Goal: Information Seeking & Learning: Learn about a topic

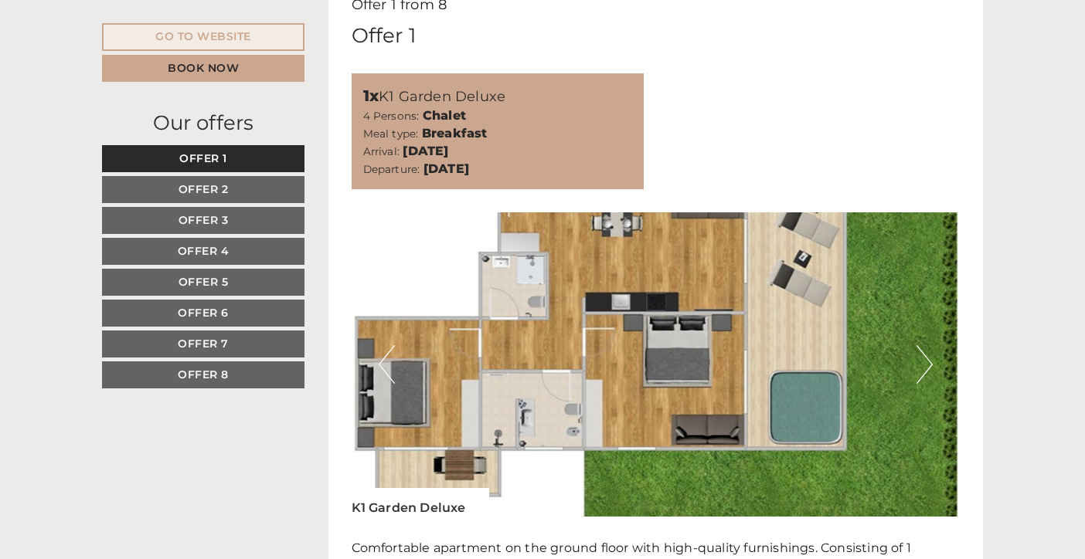
scroll to position [795, 0]
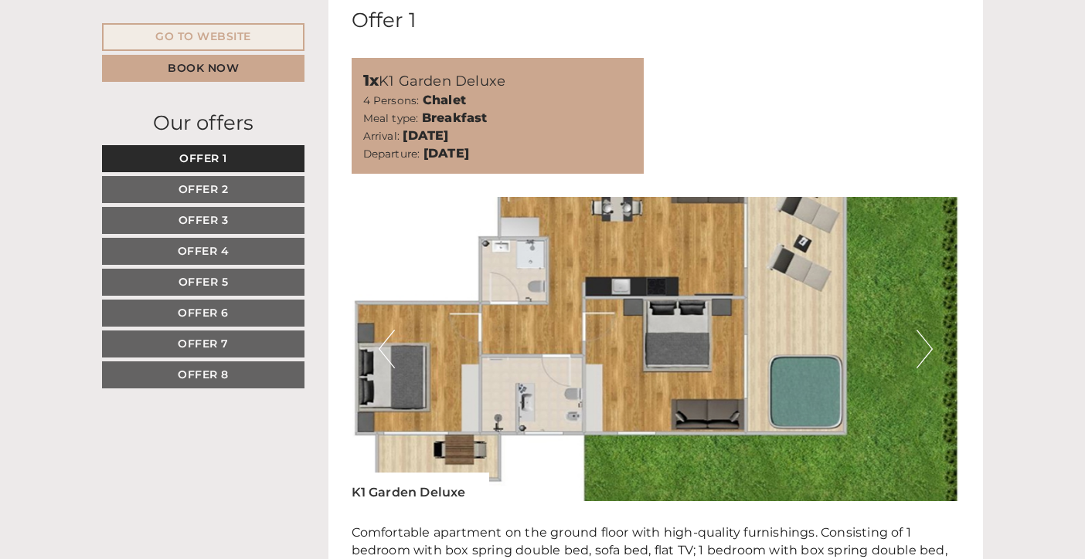
click at [219, 181] on link "Offer 2" at bounding box center [203, 189] width 202 height 27
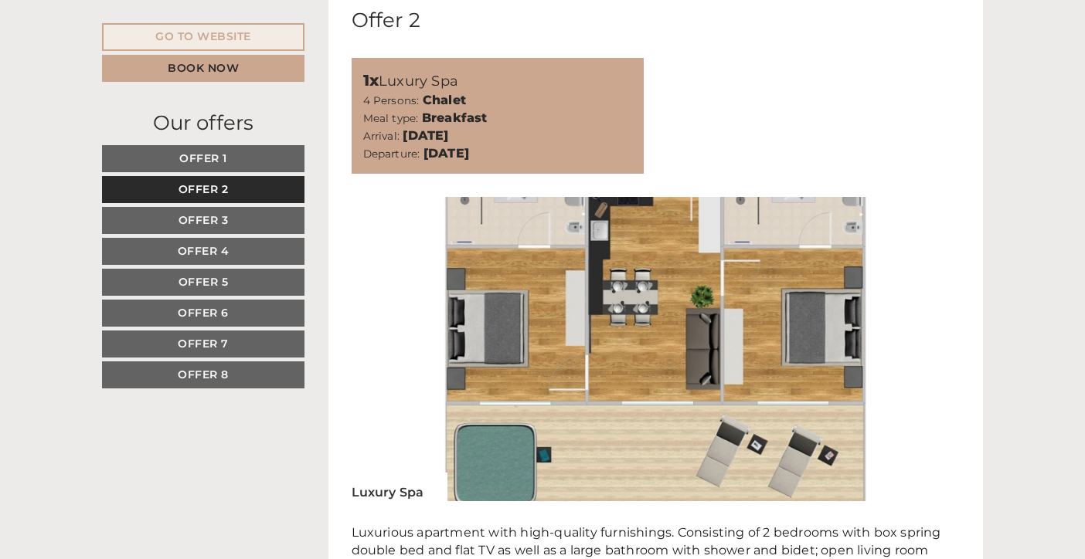
scroll to position [752, 0]
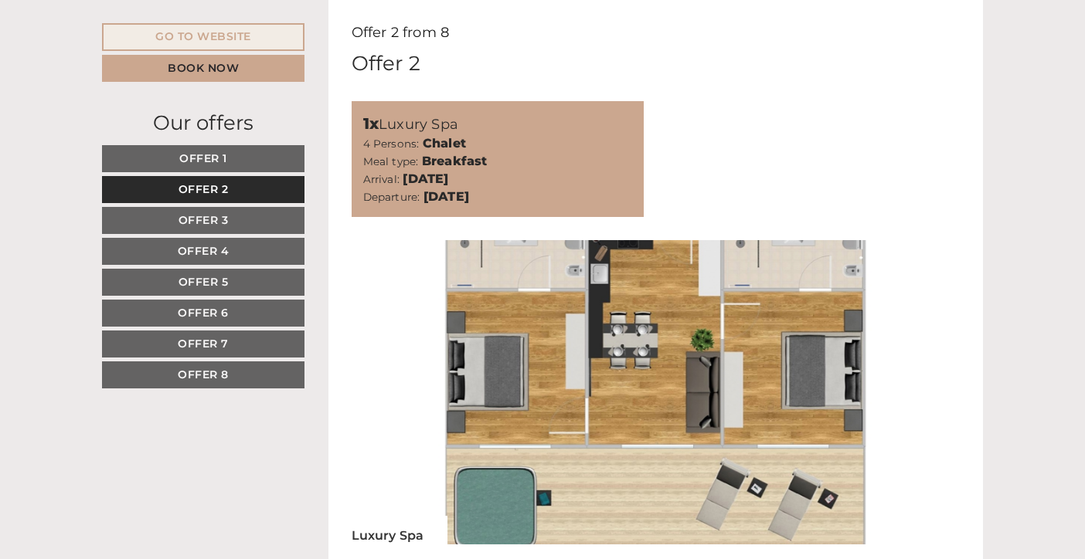
click at [232, 217] on link "Offer 3" at bounding box center [203, 220] width 202 height 27
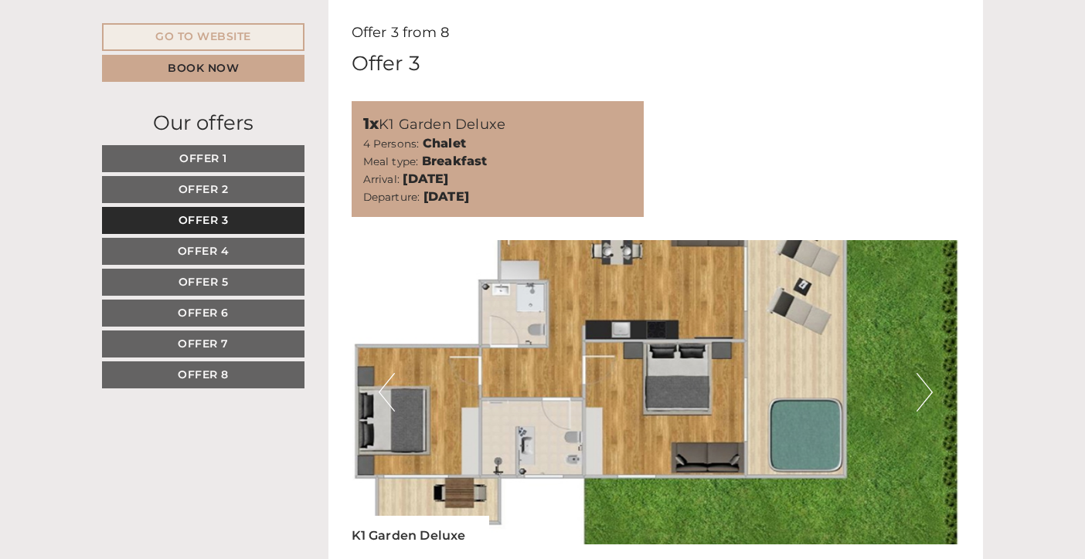
click at [242, 251] on link "Offer 4" at bounding box center [203, 251] width 202 height 27
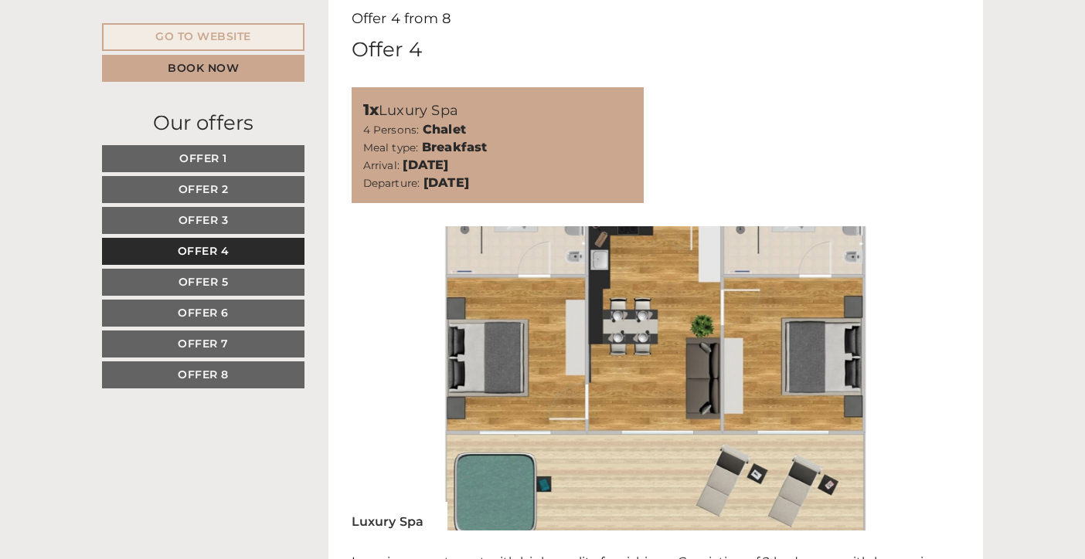
scroll to position [773, 0]
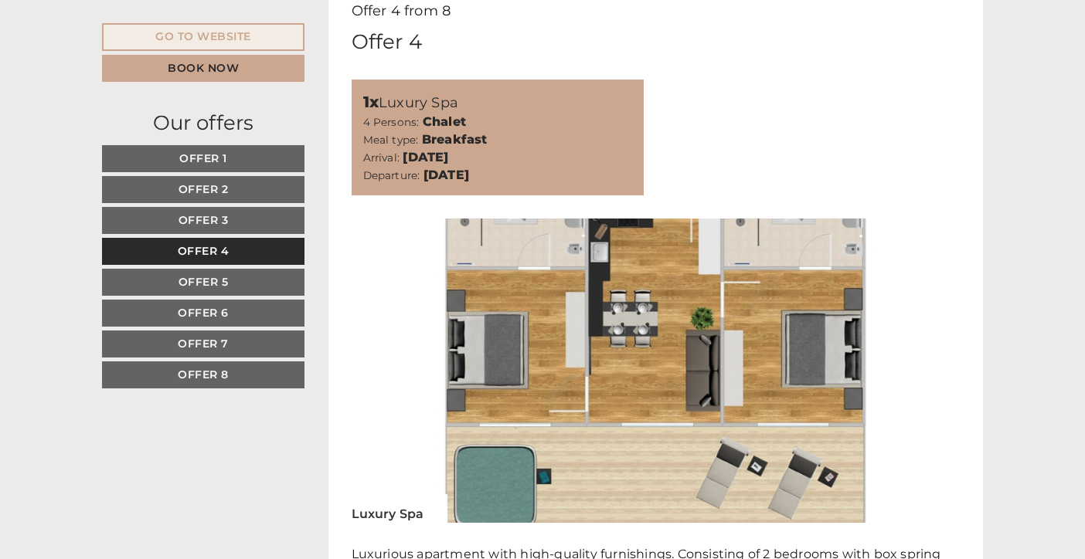
click at [185, 345] on span "Offer 7" at bounding box center [203, 344] width 51 height 14
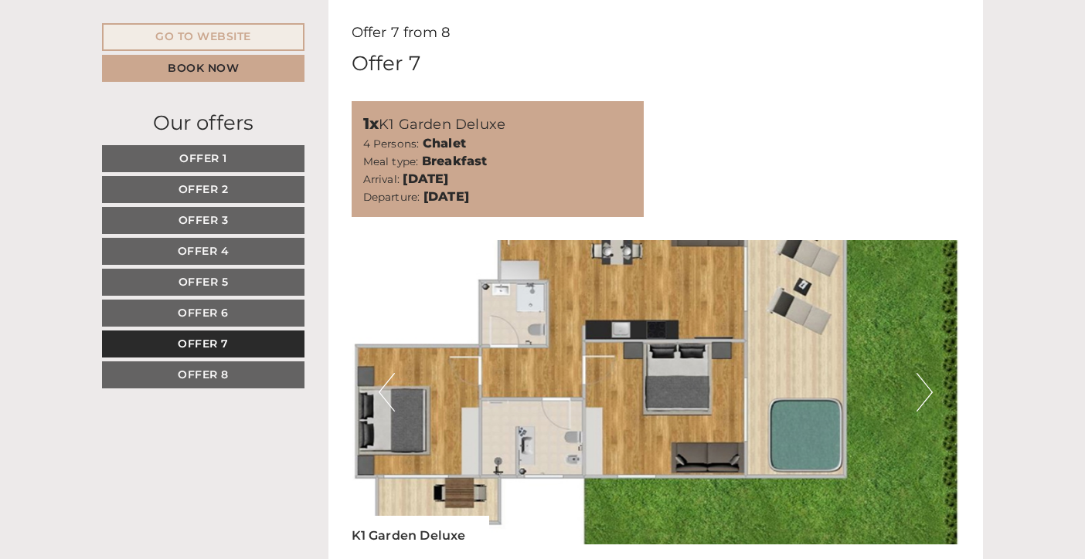
click at [190, 316] on span "Offer 6" at bounding box center [203, 313] width 51 height 14
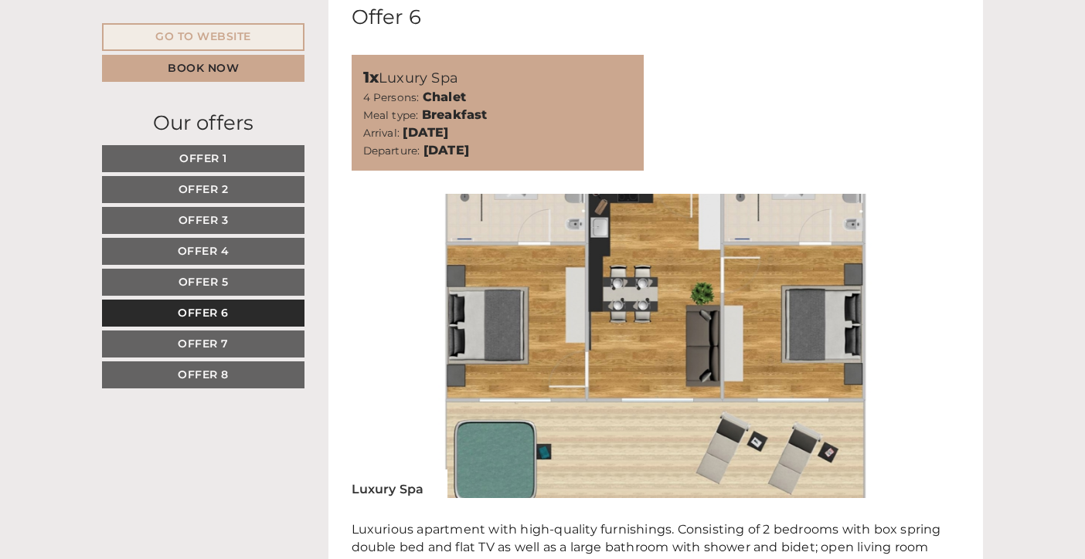
scroll to position [795, 0]
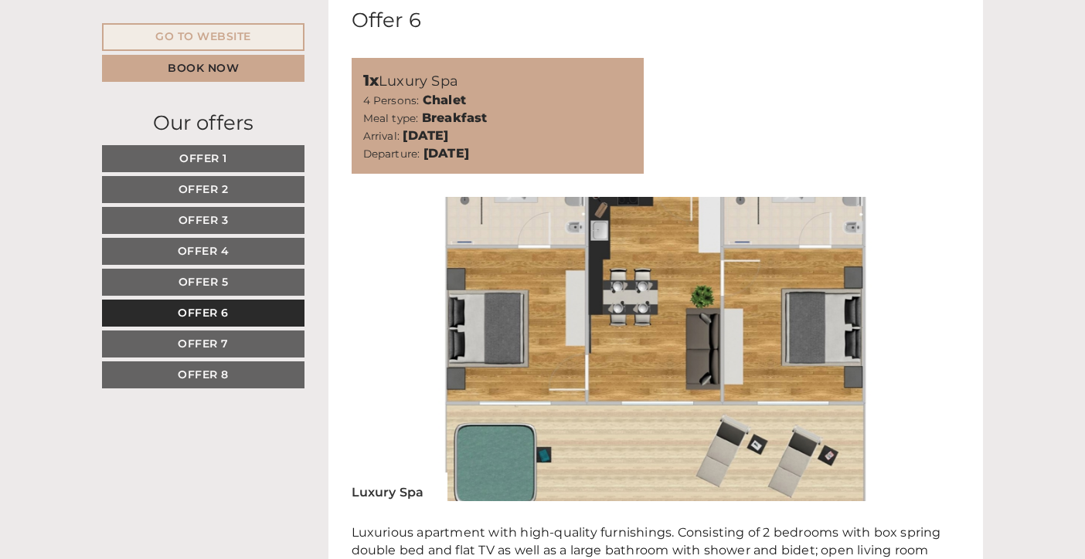
click at [225, 342] on span "Offer 7" at bounding box center [203, 344] width 51 height 14
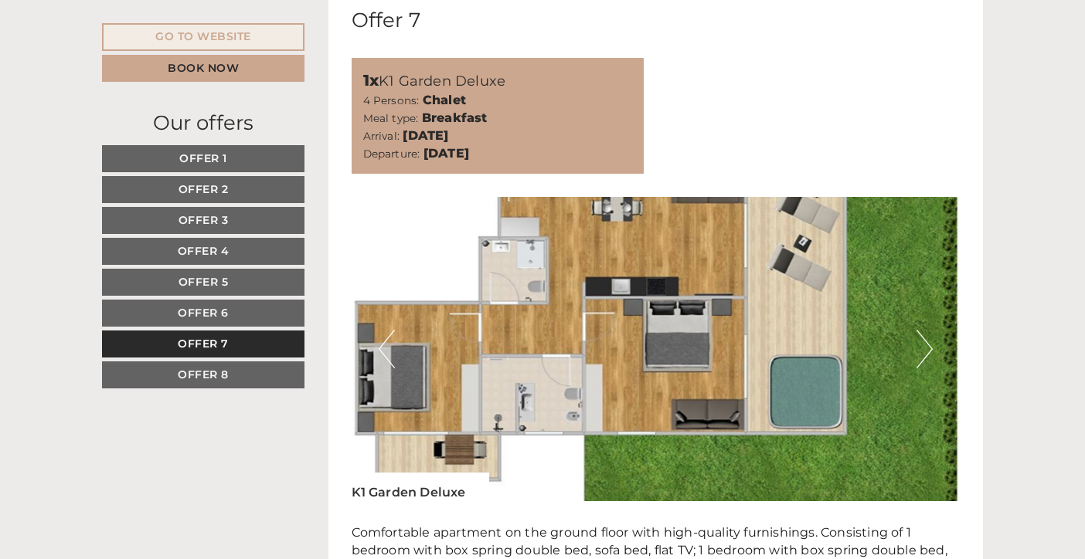
scroll to position [752, 0]
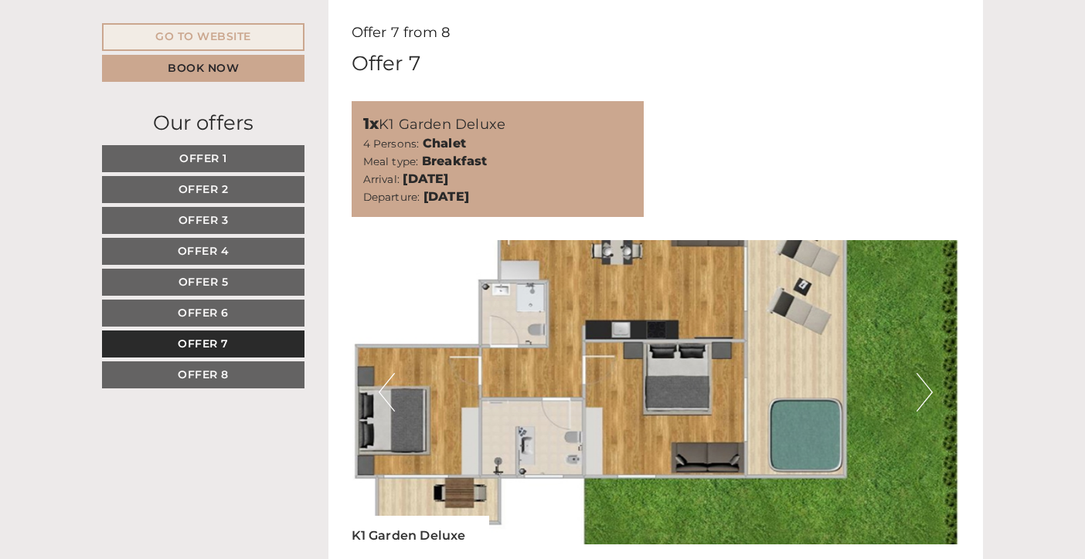
click at [232, 370] on link "Offer 8" at bounding box center [203, 375] width 202 height 27
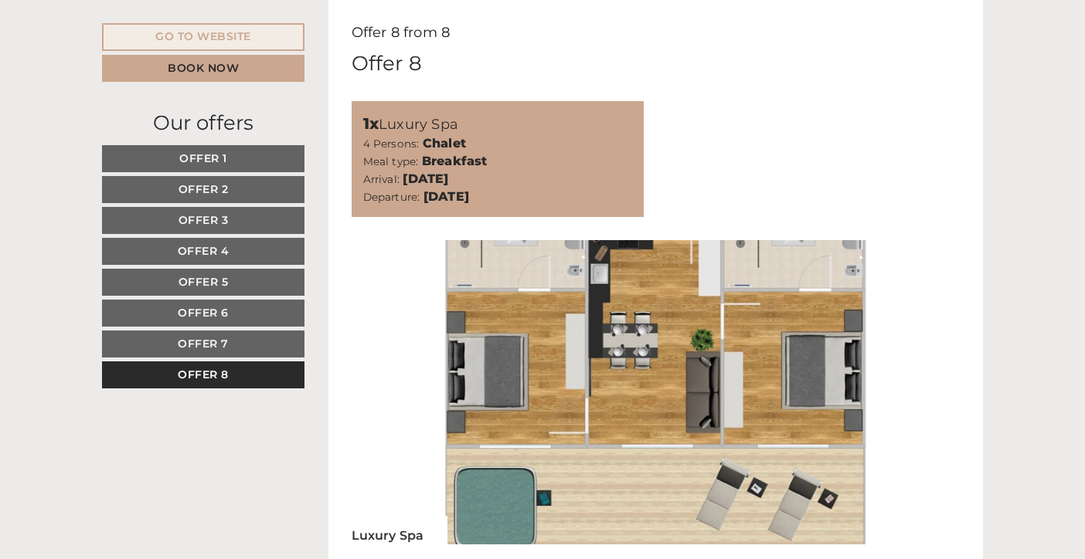
click at [218, 345] on span "Offer 7" at bounding box center [203, 344] width 51 height 14
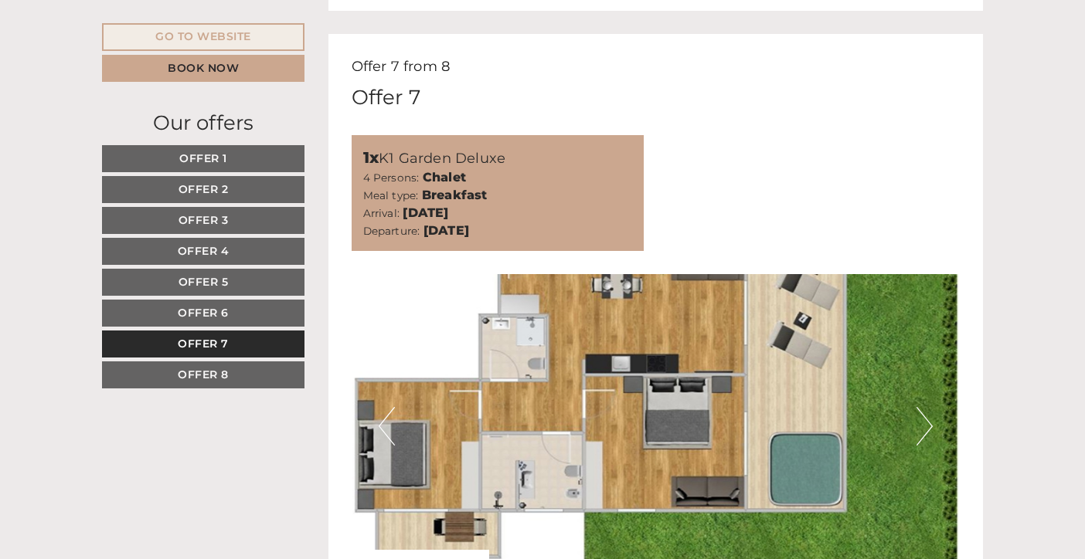
scroll to position [717, 0]
click at [232, 318] on link "Offer 6" at bounding box center [203, 313] width 202 height 27
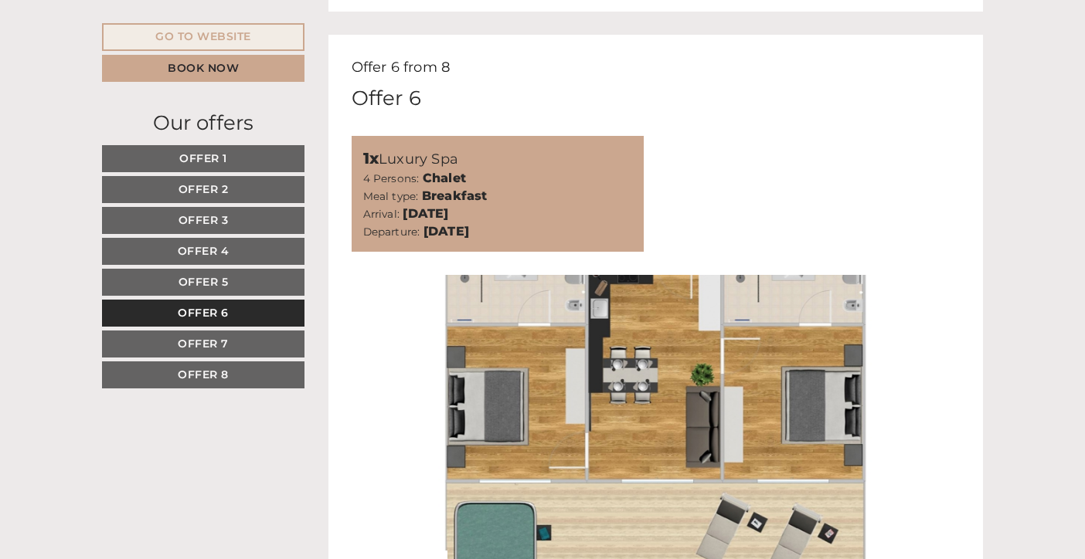
scroll to position [752, 0]
